Goal: Transaction & Acquisition: Purchase product/service

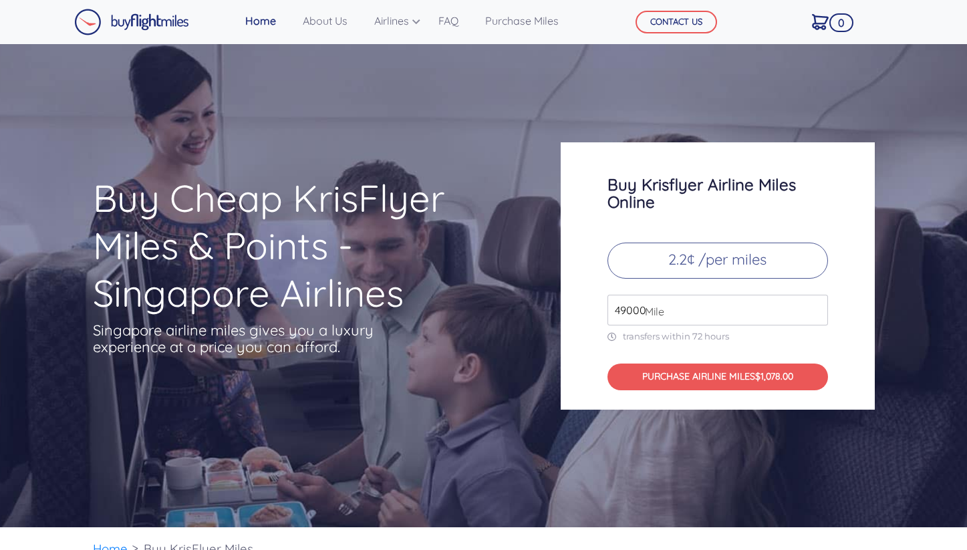
click at [674, 313] on input "49000" at bounding box center [717, 310] width 221 height 31
click at [750, 327] on div "Buy Krisflyer Airline Miles Online 2.2¢ /per miles 49000 Mile transfers within …" at bounding box center [718, 275] width 314 height 267
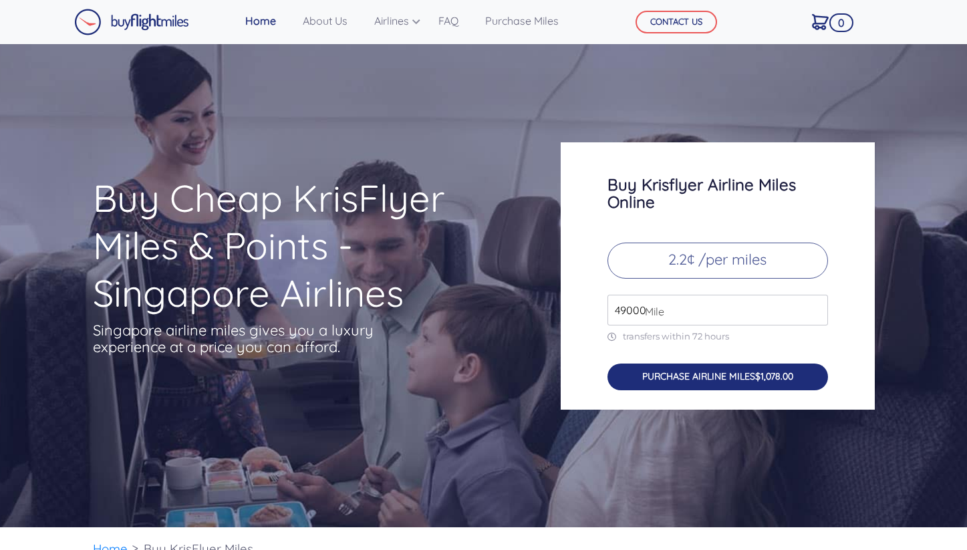
click at [739, 376] on button "PURCHASE AIRLINE MILES $1,078.00" at bounding box center [717, 376] width 221 height 27
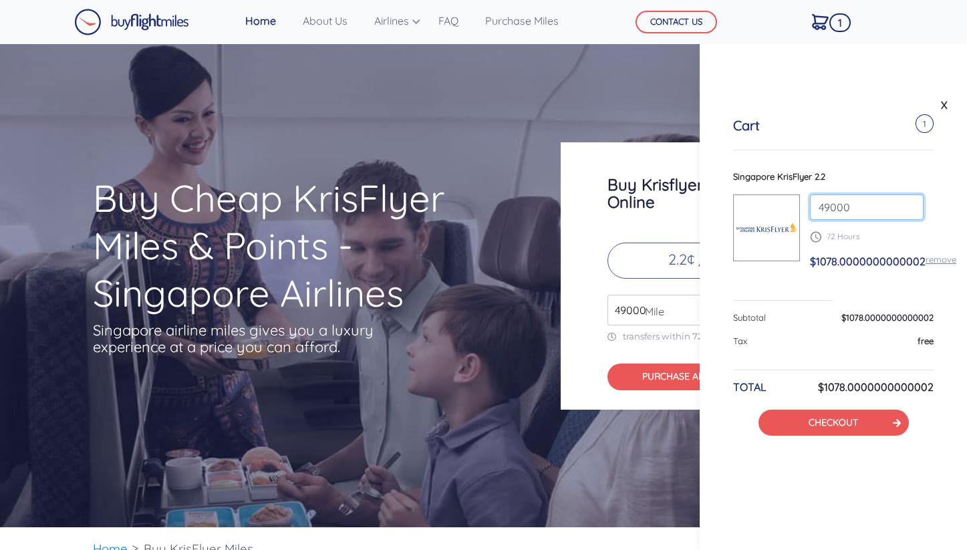
click at [841, 211] on input "49000" at bounding box center [867, 206] width 114 height 25
paste input "number"
click at [676, 295] on input "49000" at bounding box center [717, 310] width 221 height 31
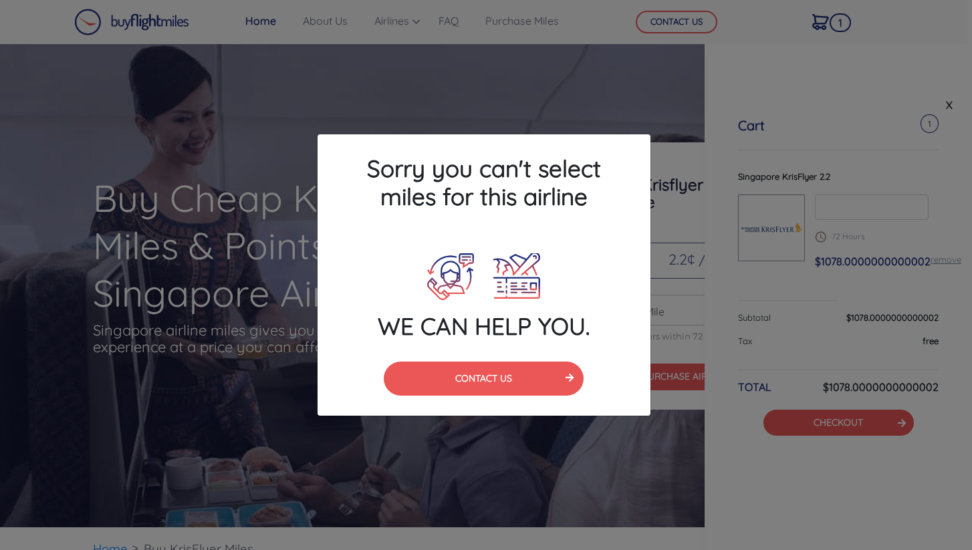
click at [565, 103] on div "Sorry you can't select miles for this airline WE CAN HELP YOU. CONTACT US" at bounding box center [486, 275] width 972 height 550
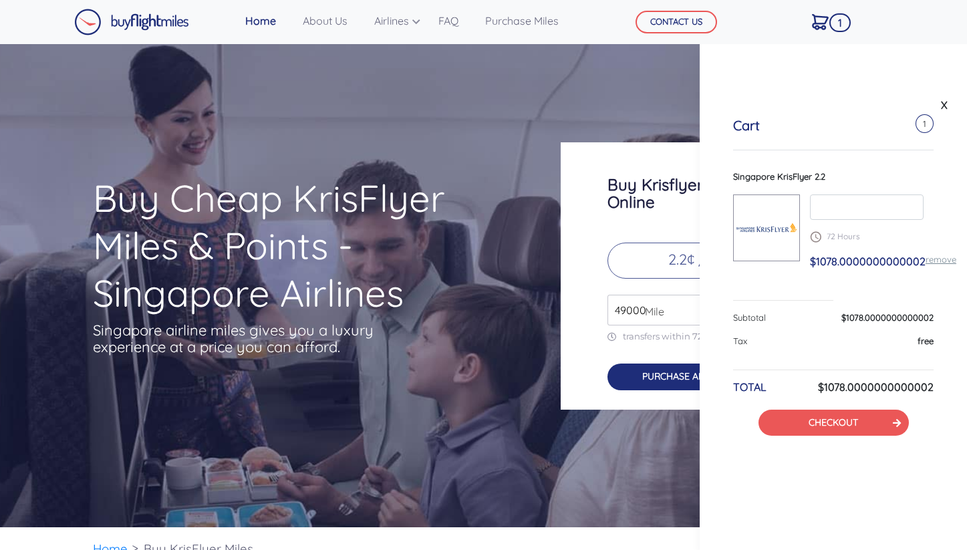
click at [631, 364] on button "PURCHASE AIRLINE MILES $1,078.00" at bounding box center [717, 376] width 221 height 27
click at [663, 315] on span "Mile" at bounding box center [651, 311] width 26 height 16
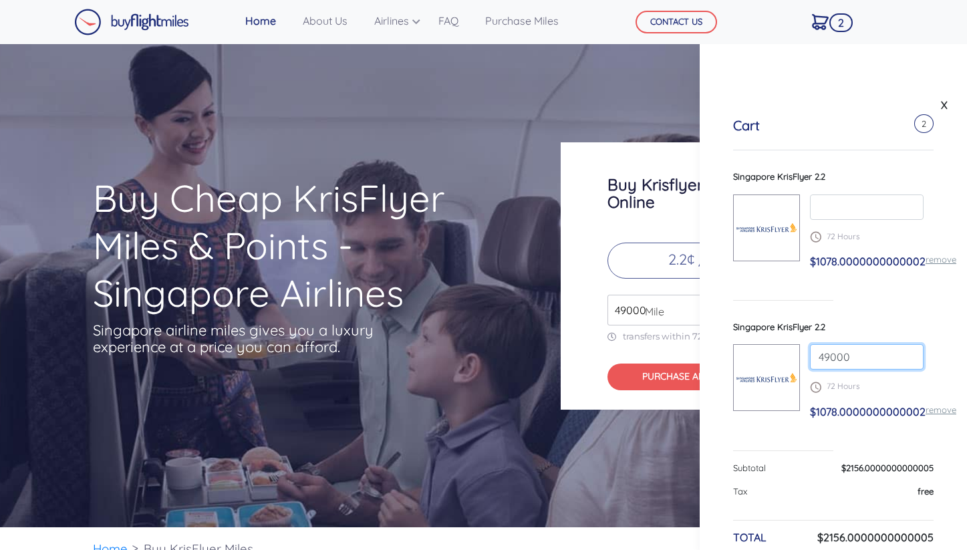
click at [848, 349] on input "49000" at bounding box center [867, 356] width 114 height 25
click at [905, 361] on input "49000" at bounding box center [867, 356] width 114 height 25
click at [905, 360] on input "49000" at bounding box center [867, 356] width 114 height 25
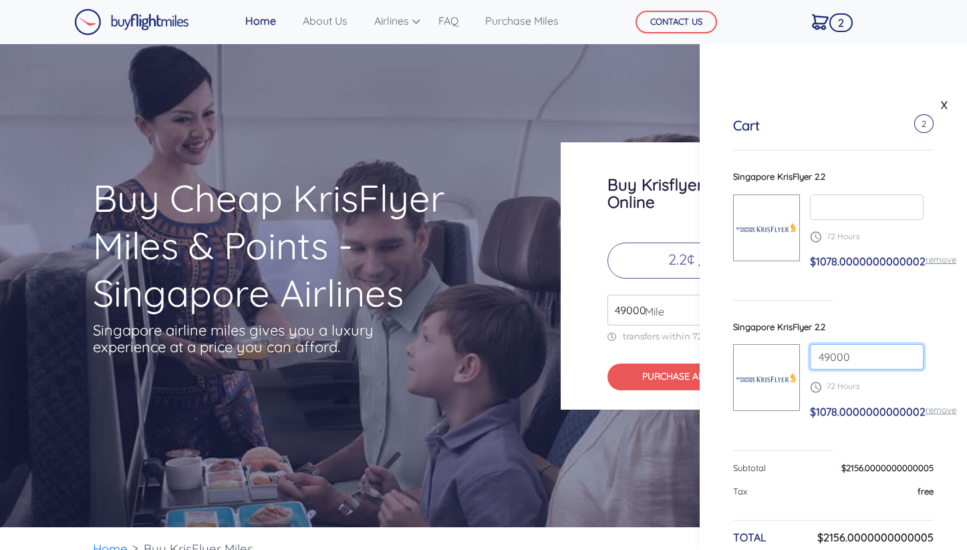
click at [905, 360] on input "49000" at bounding box center [867, 356] width 114 height 25
click at [905, 356] on input "49000" at bounding box center [867, 356] width 114 height 25
click at [905, 353] on input "80000" at bounding box center [867, 356] width 114 height 25
type input "81000"
click at [905, 355] on input "81000" at bounding box center [867, 356] width 114 height 25
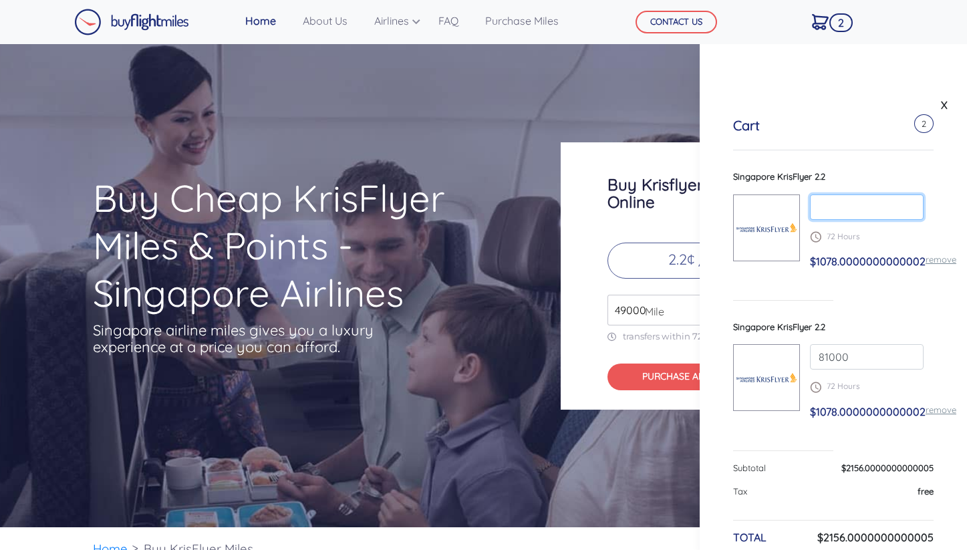
click at [877, 211] on input "number" at bounding box center [867, 206] width 114 height 25
type input "80000"
click at [903, 210] on input "80000" at bounding box center [867, 206] width 114 height 25
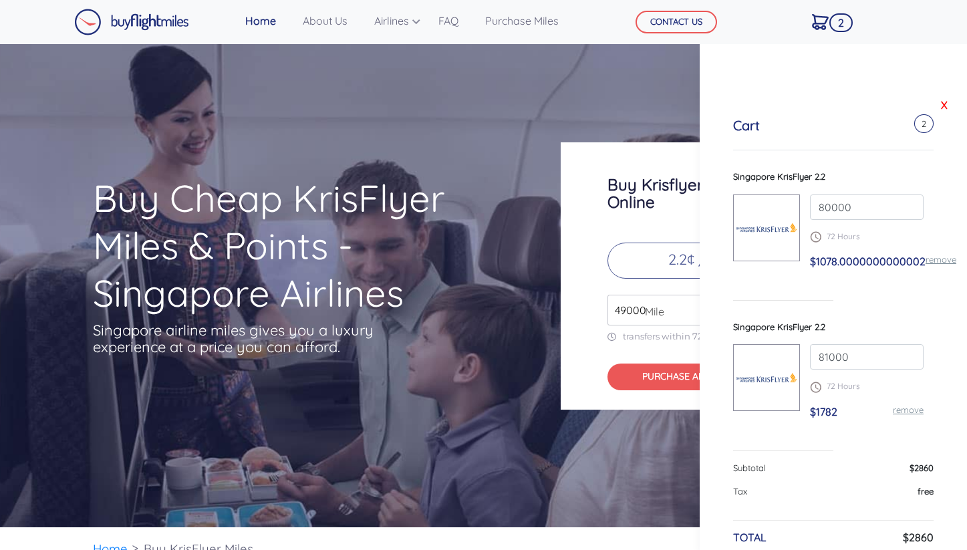
click at [940, 103] on link "X" at bounding box center [943, 105] width 13 height 20
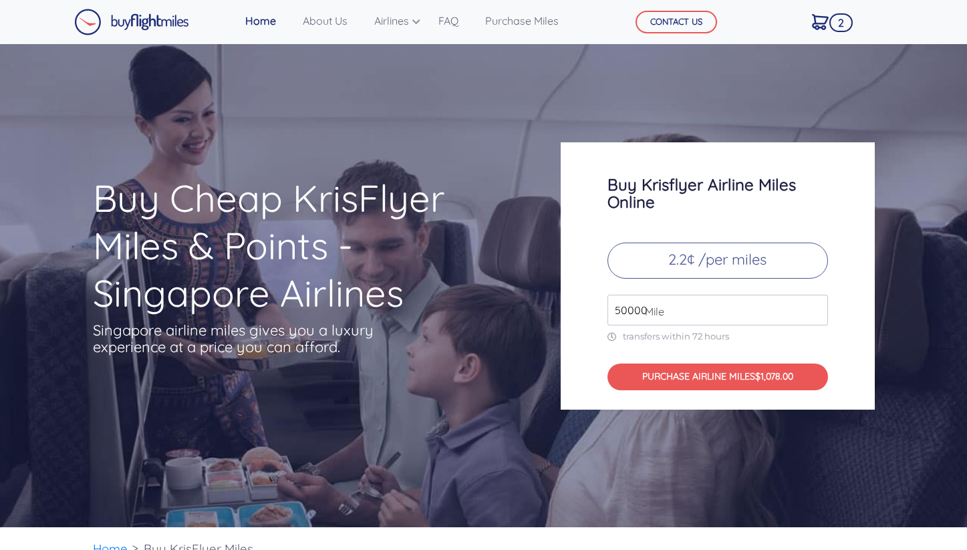
click at [813, 306] on input "50000" at bounding box center [717, 310] width 221 height 31
click at [814, 313] on input "49000" at bounding box center [717, 310] width 221 height 31
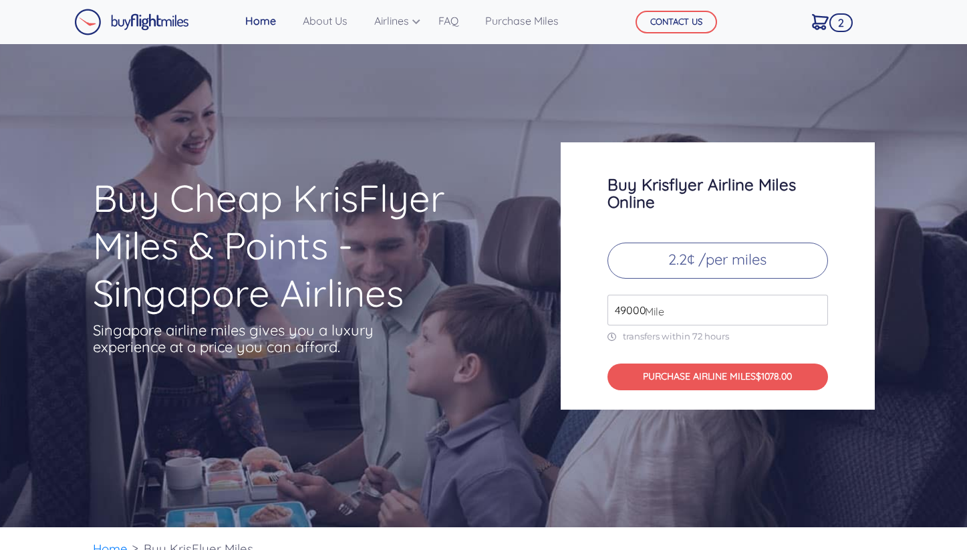
click at [814, 313] on input "49000" at bounding box center [717, 310] width 221 height 31
click at [817, 303] on input "50000" at bounding box center [717, 310] width 221 height 31
click at [815, 305] on input "51000" at bounding box center [717, 310] width 221 height 31
click at [815, 305] on input "52000" at bounding box center [717, 310] width 221 height 31
click at [815, 305] on input "53000" at bounding box center [717, 310] width 221 height 31
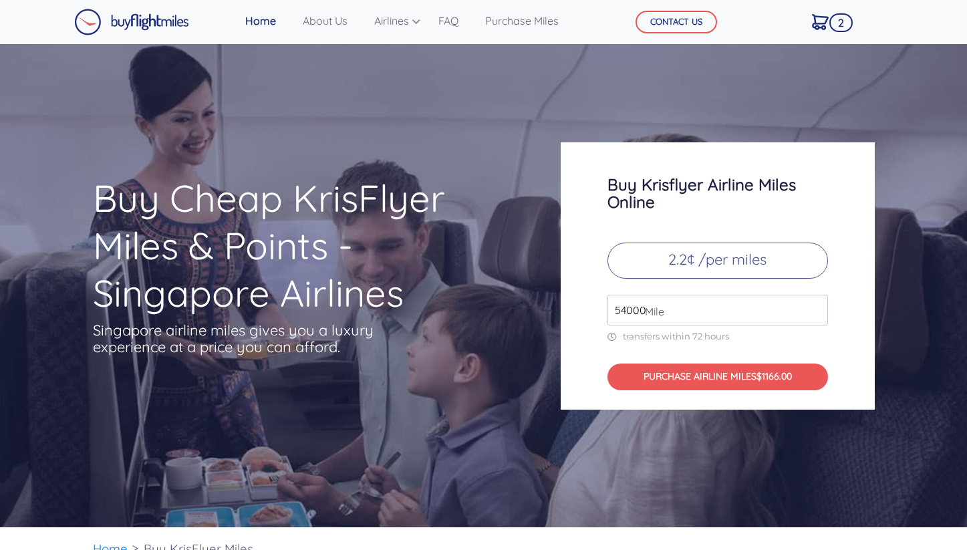
click at [815, 305] on input "54000" at bounding box center [717, 310] width 221 height 31
click at [815, 305] on input "55000" at bounding box center [717, 310] width 221 height 31
click at [815, 305] on input "88000" at bounding box center [717, 310] width 221 height 31
click at [815, 305] on input "89000" at bounding box center [717, 310] width 221 height 31
click at [815, 305] on input "90000" at bounding box center [717, 310] width 221 height 31
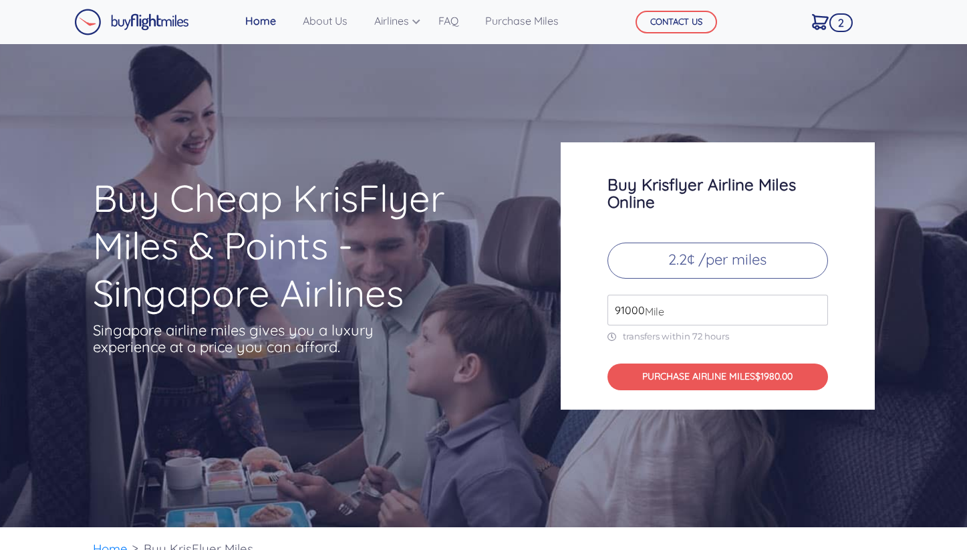
click at [815, 305] on input "91000" at bounding box center [717, 310] width 221 height 31
click at [815, 312] on input "49000" at bounding box center [717, 310] width 221 height 31
type input "4"
type input "9"
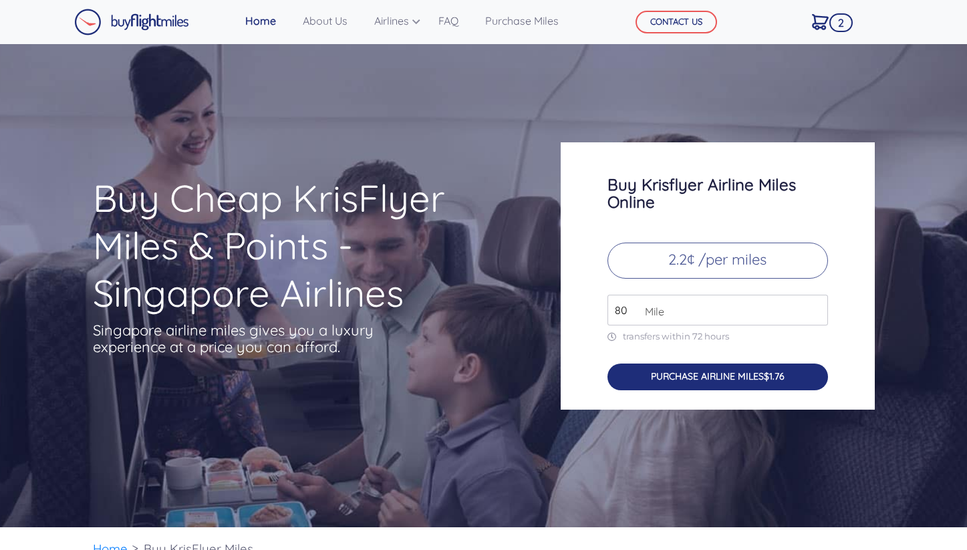
type input "8"
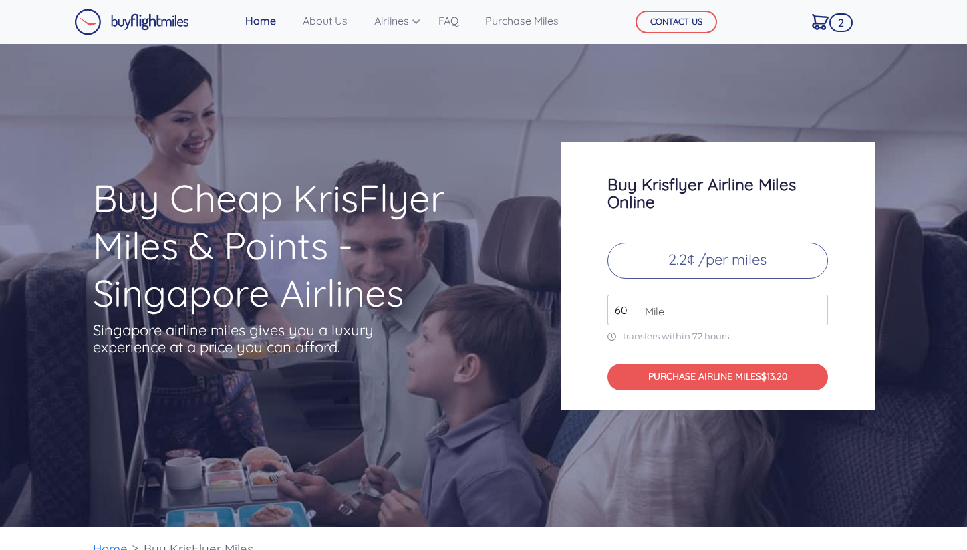
type input "6"
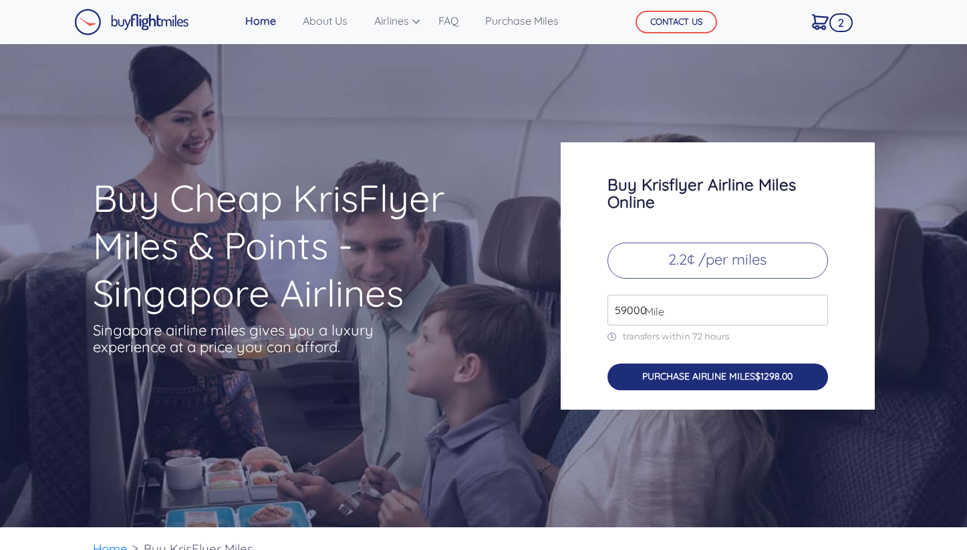
type input "59000"
click at [718, 380] on button "PURCHASE AIRLINE MILES $1298.00" at bounding box center [717, 376] width 221 height 27
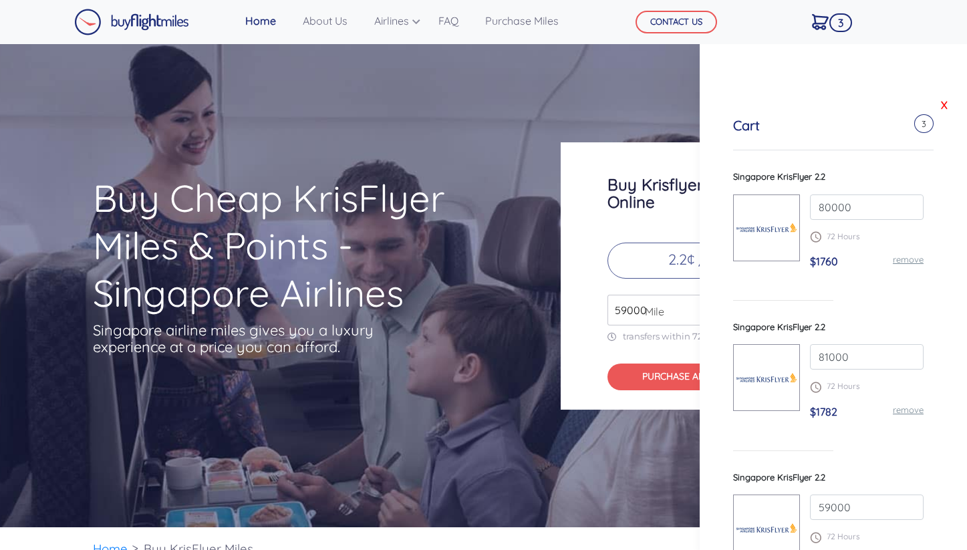
click at [937, 103] on link "X" at bounding box center [943, 105] width 13 height 20
